Goal: Navigation & Orientation: Find specific page/section

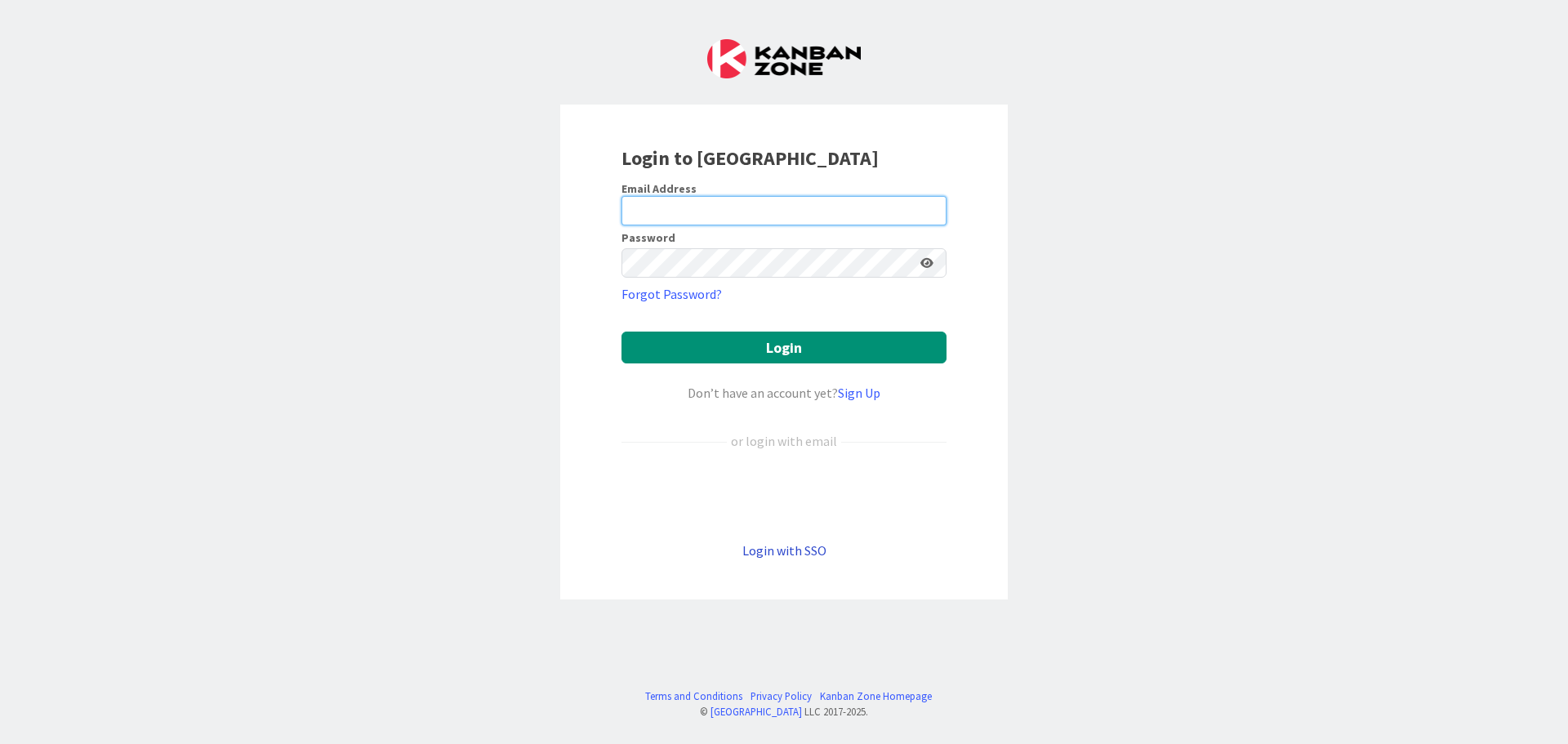
type input "[PERSON_NAME][EMAIL_ADDRESS][PERSON_NAME][DOMAIN_NAME]"
click at [813, 556] on link "Login with SSO" at bounding box center [784, 550] width 84 height 16
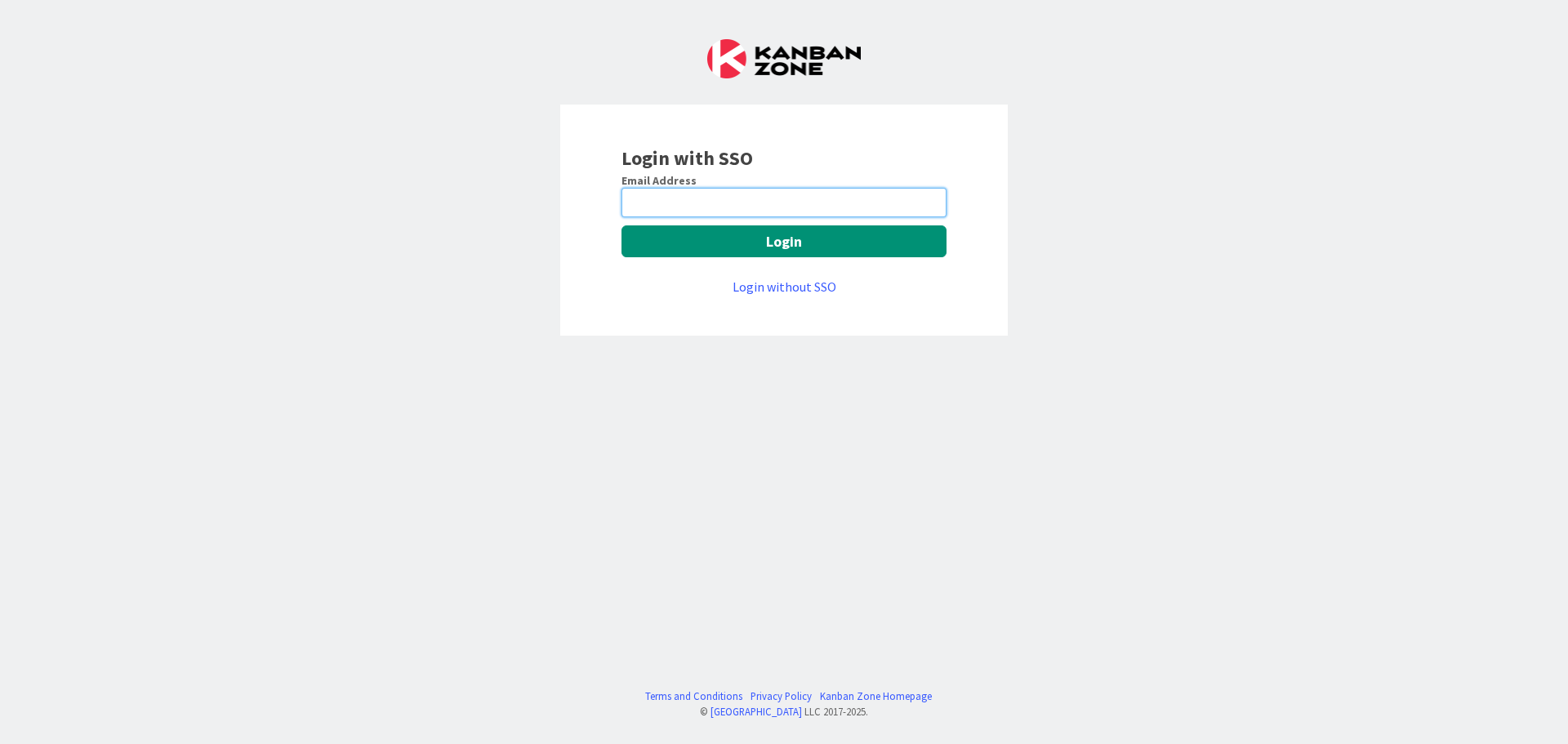
click at [759, 201] on input "email" at bounding box center [784, 202] width 325 height 29
type input "[PERSON_NAME][EMAIL_ADDRESS][PERSON_NAME][DOMAIN_NAME]"
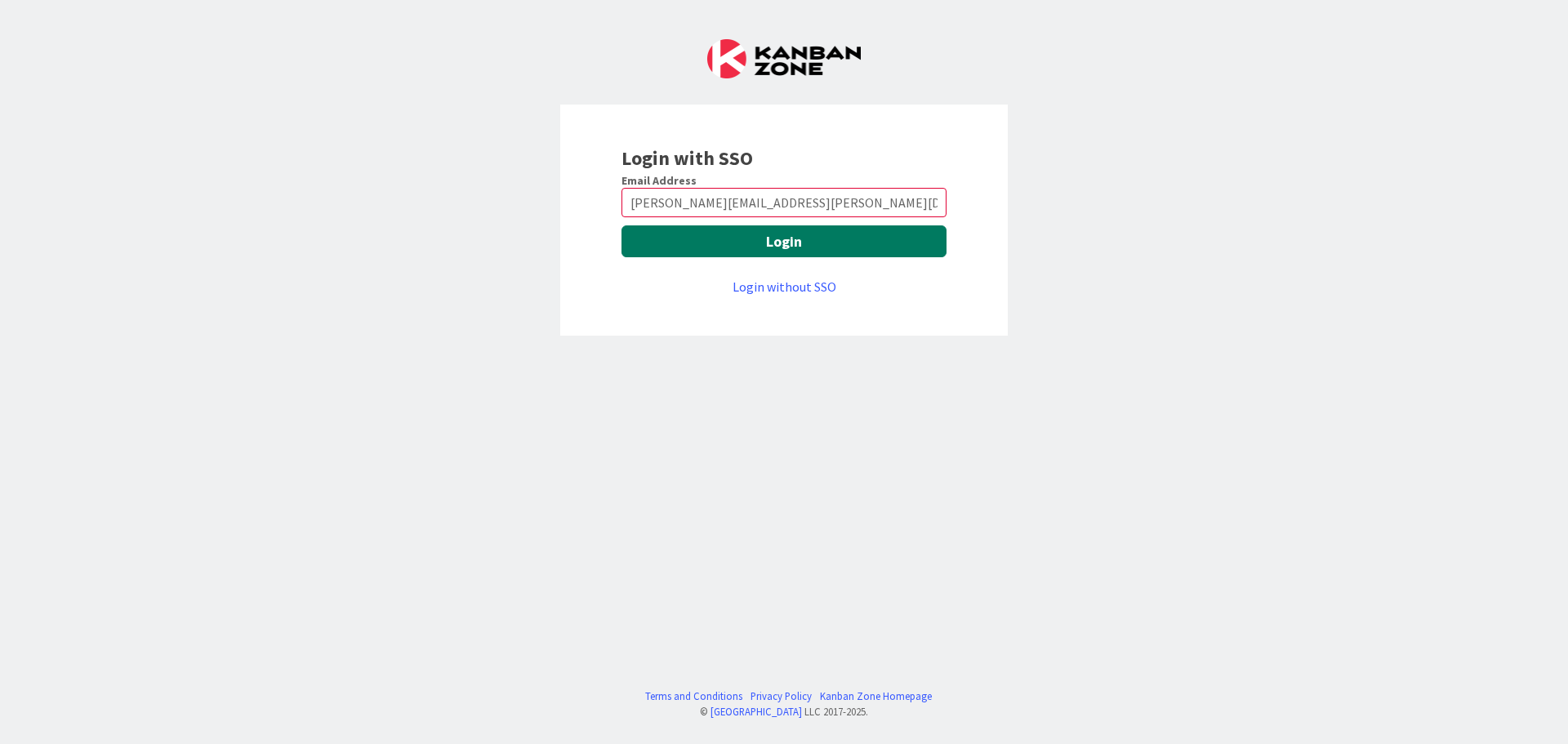
click at [777, 247] on button "Login" at bounding box center [784, 241] width 325 height 32
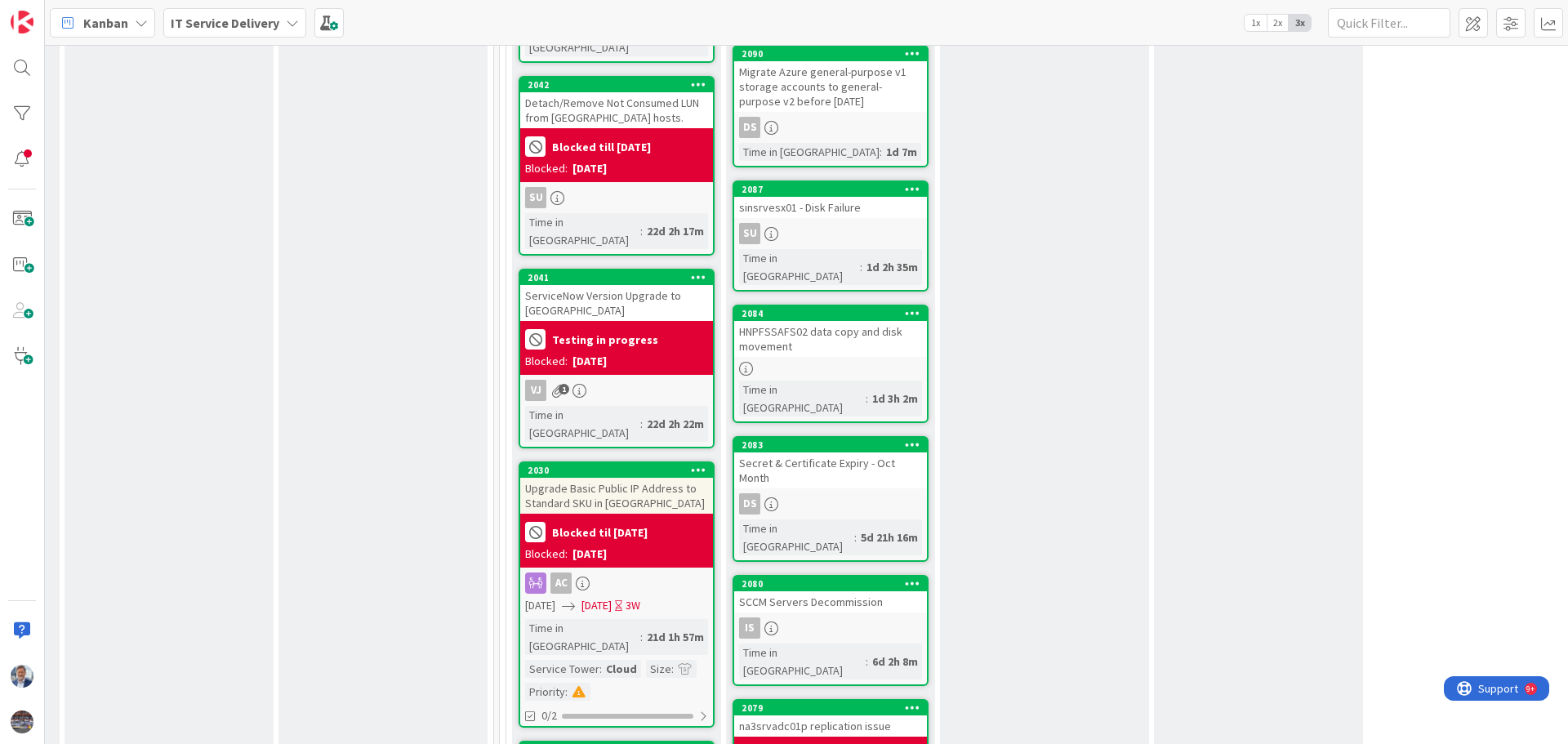
scroll to position [1061, 634]
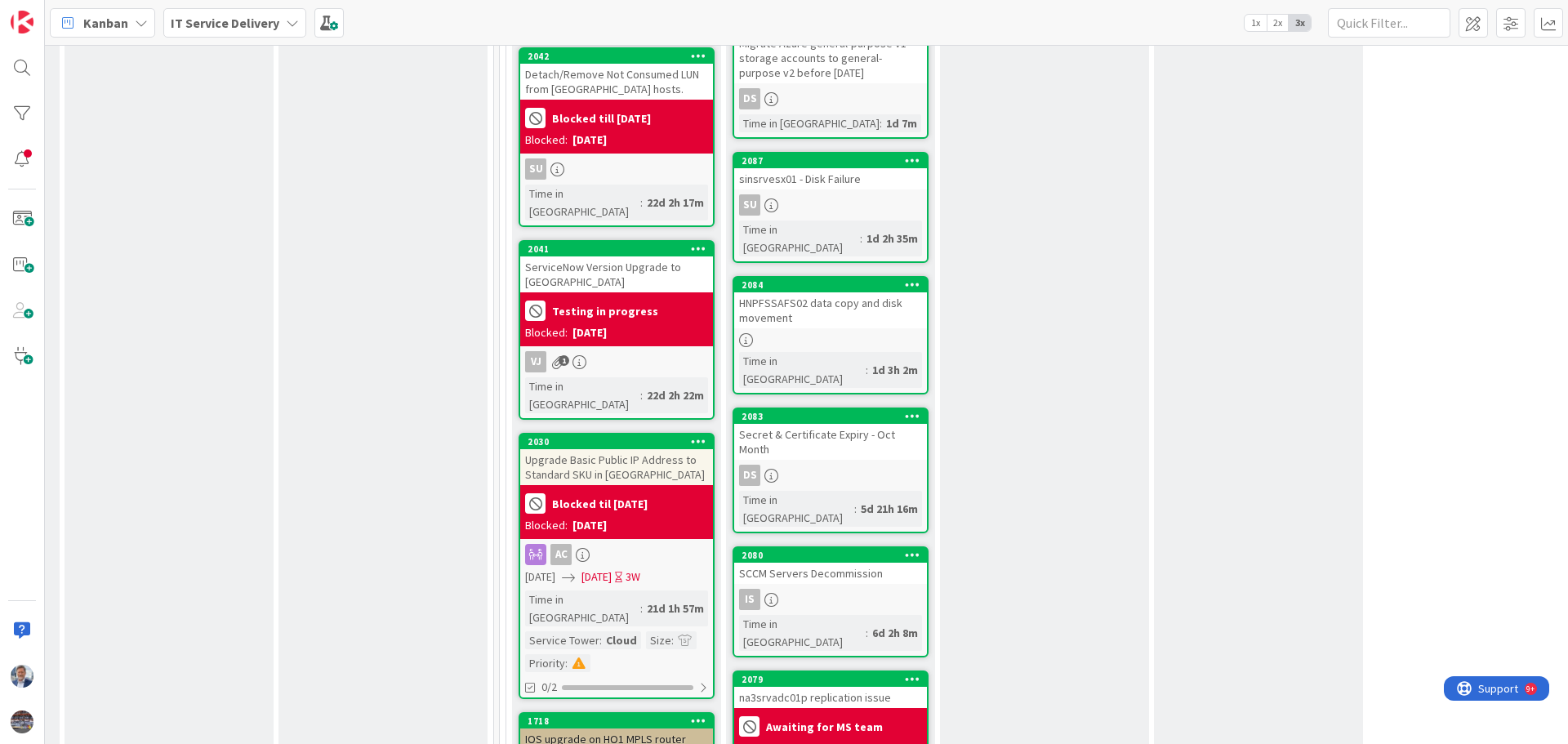
click at [848, 424] on div "Secret & Certificate Expiry - Oct Month" at bounding box center [831, 442] width 193 height 36
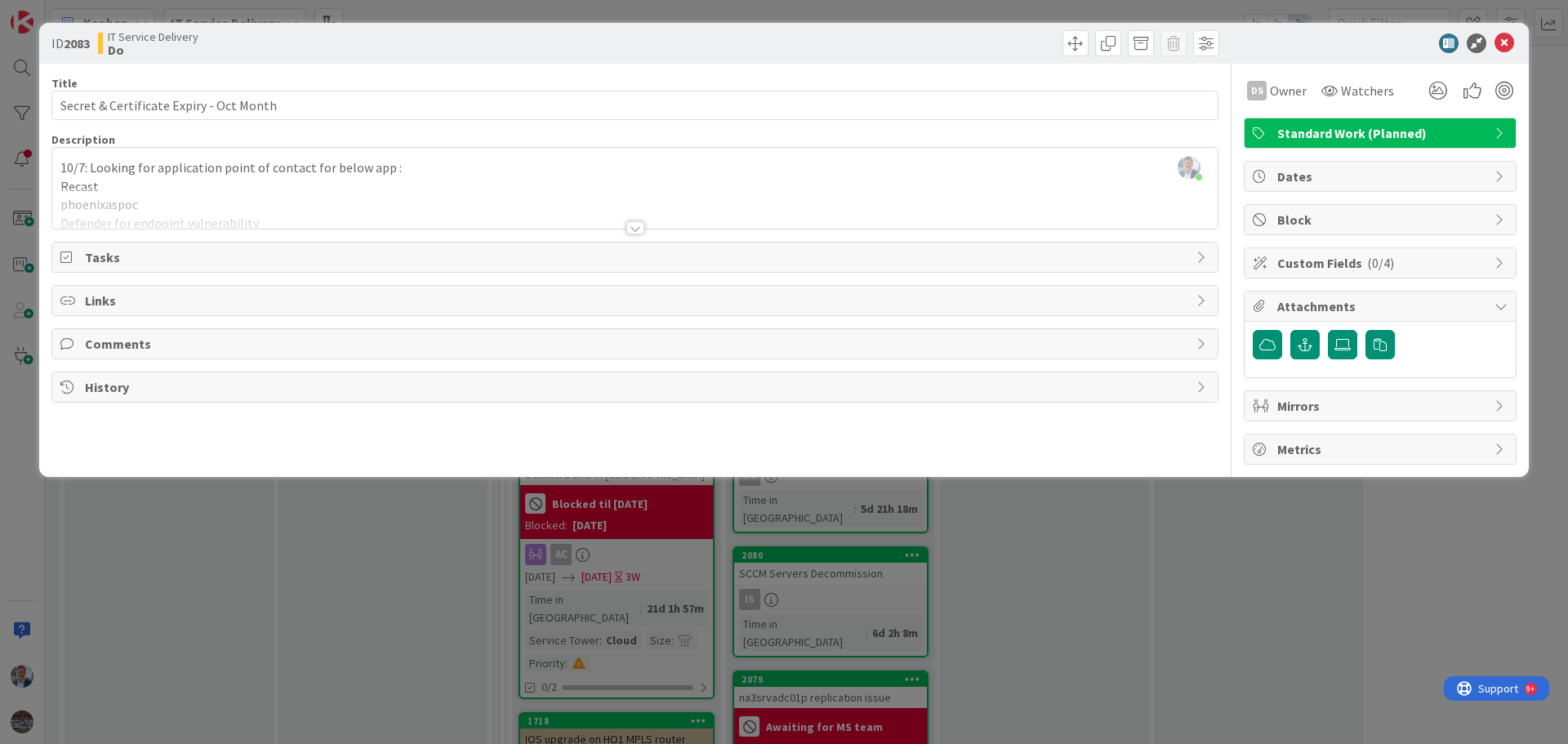
click at [634, 227] on div at bounding box center [635, 228] width 18 height 13
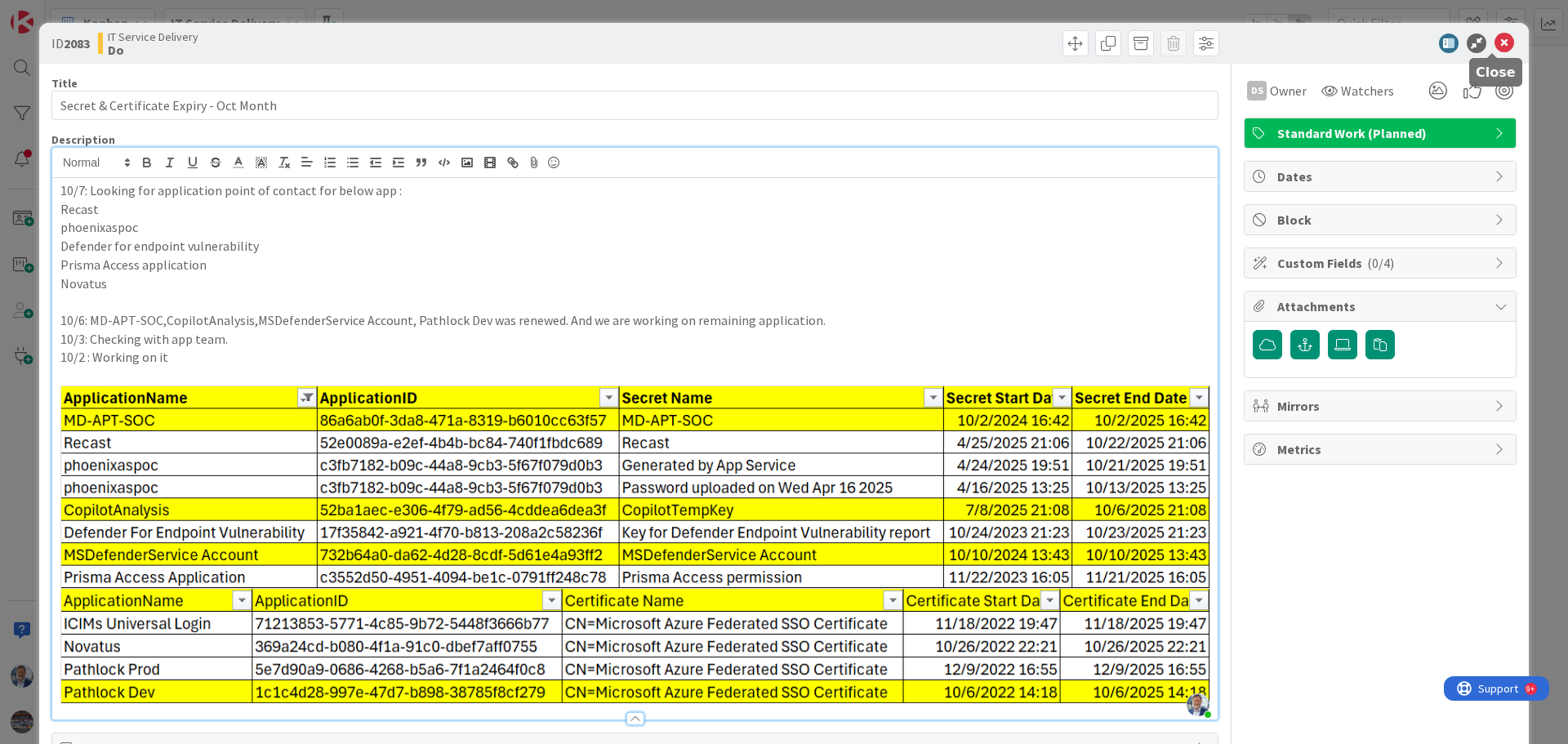
click at [1494, 49] on icon at bounding box center [1504, 44] width 20 height 20
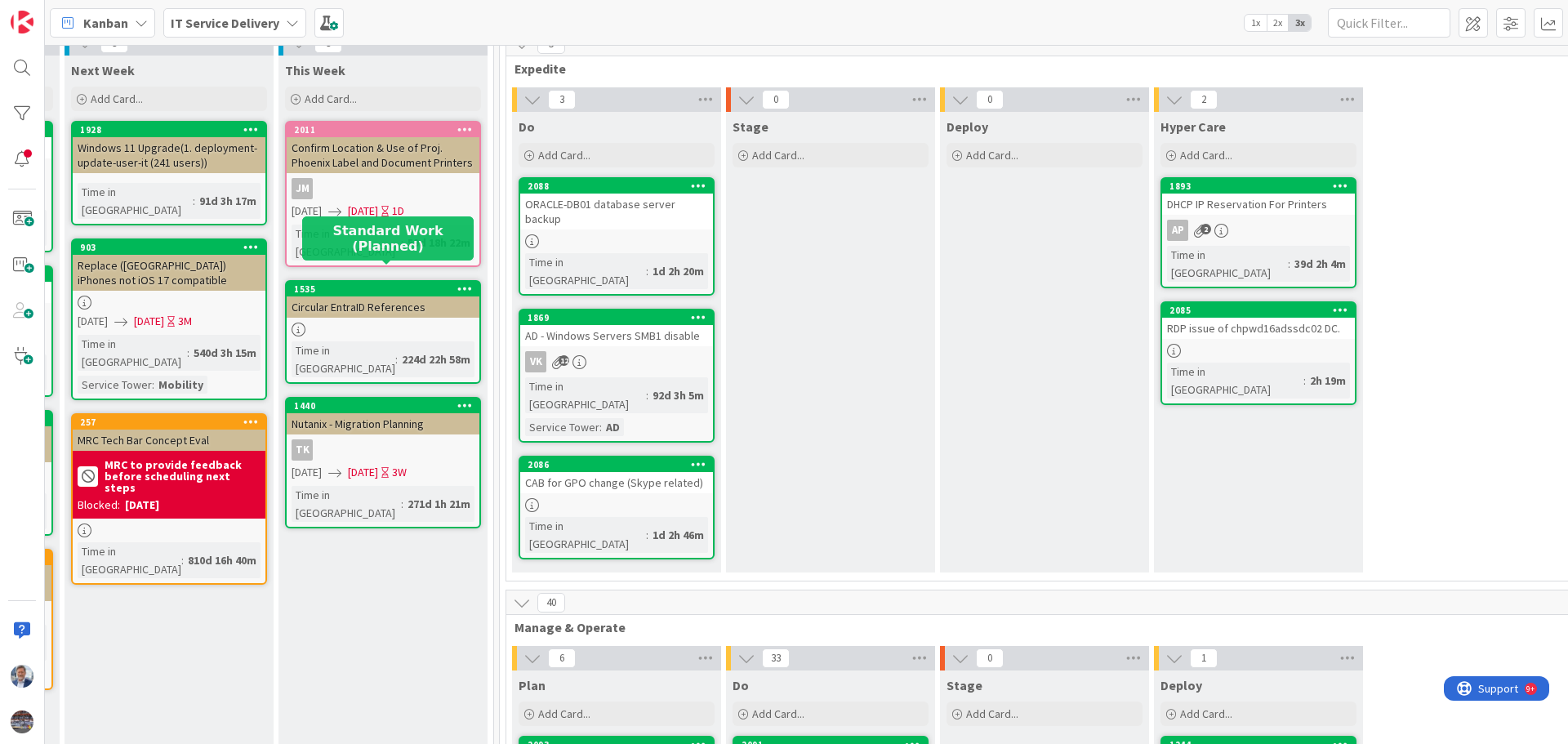
scroll to position [0, 634]
